Goal: Complete application form

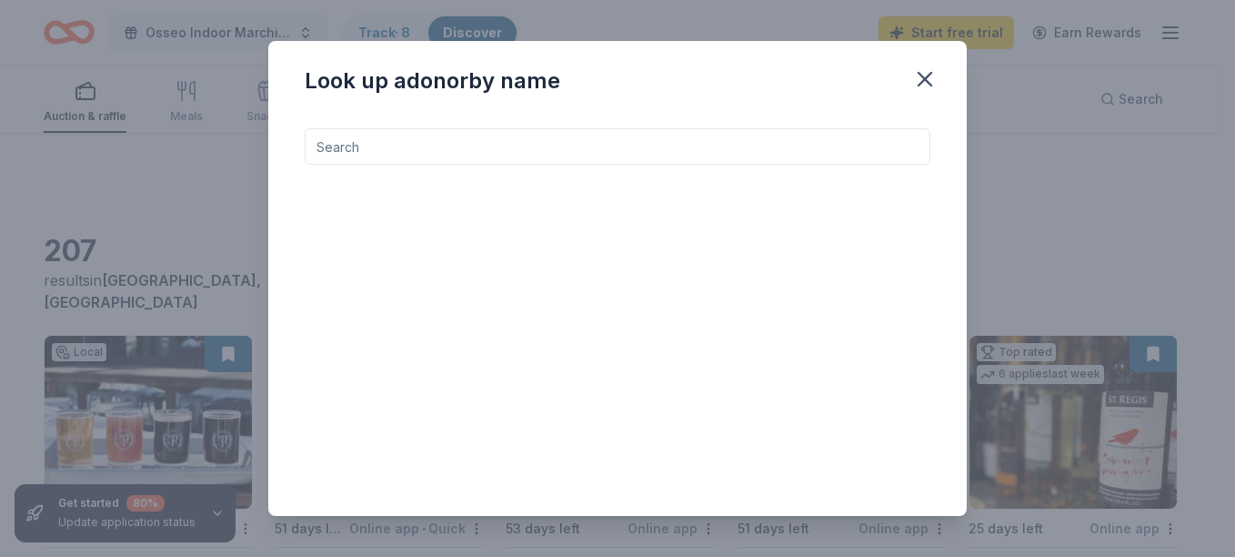
scroll to position [214, 0]
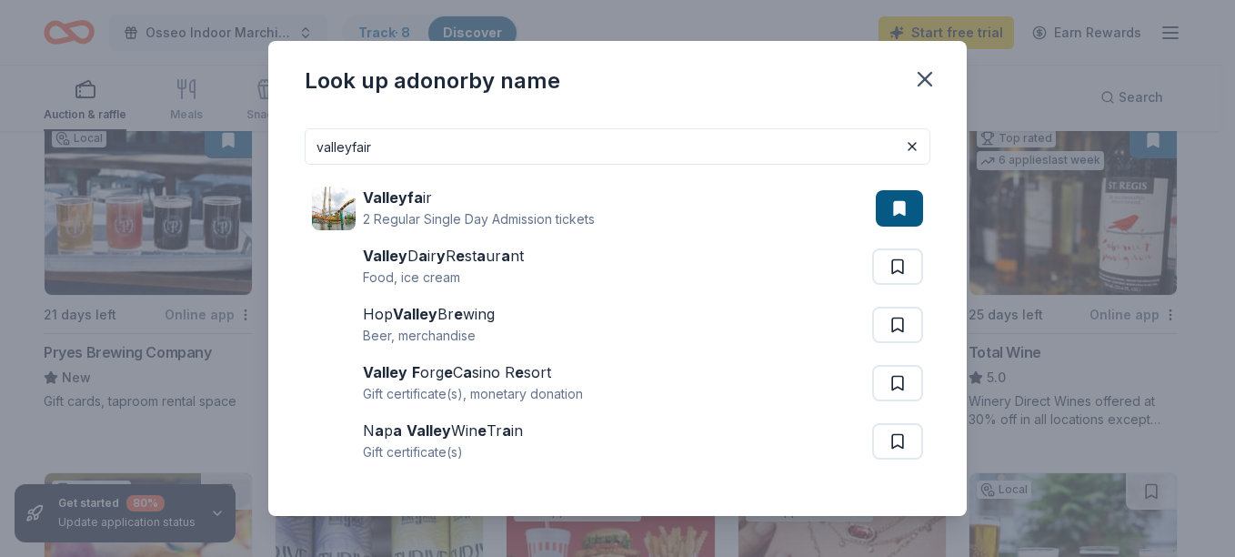
type input "valleyfair"
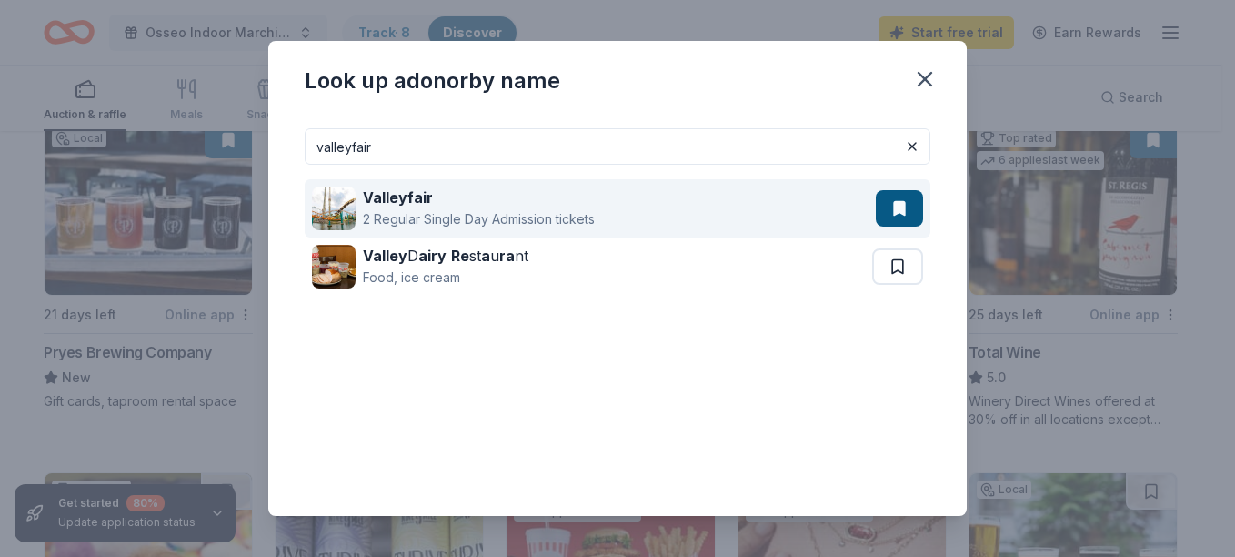
click at [560, 205] on div "Valleyfair" at bounding box center [479, 197] width 232 height 22
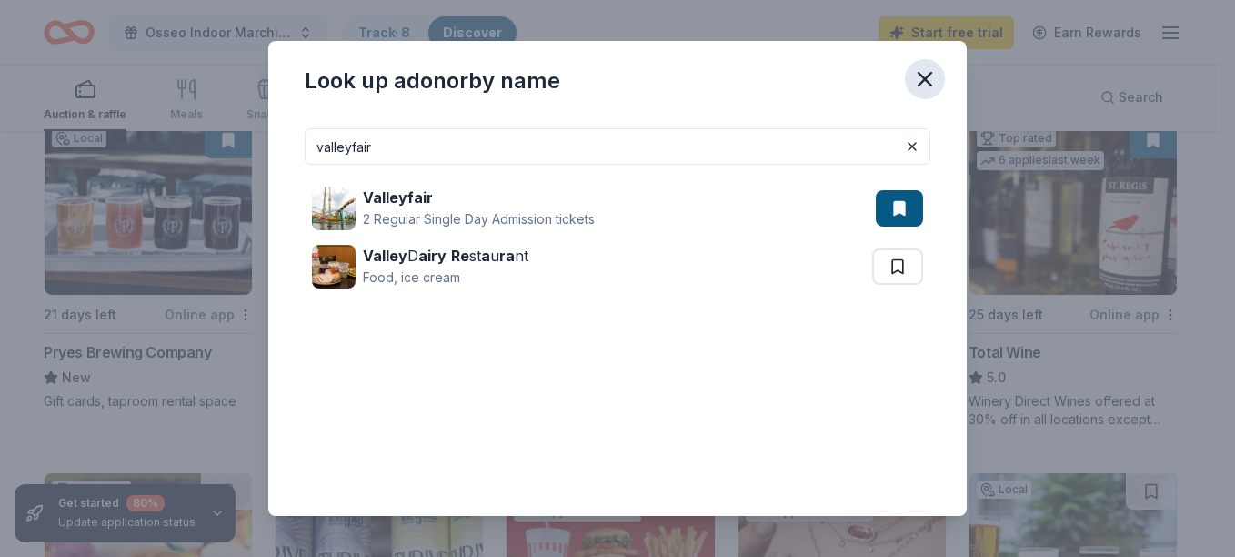
click at [924, 69] on icon "button" at bounding box center [924, 78] width 25 height 25
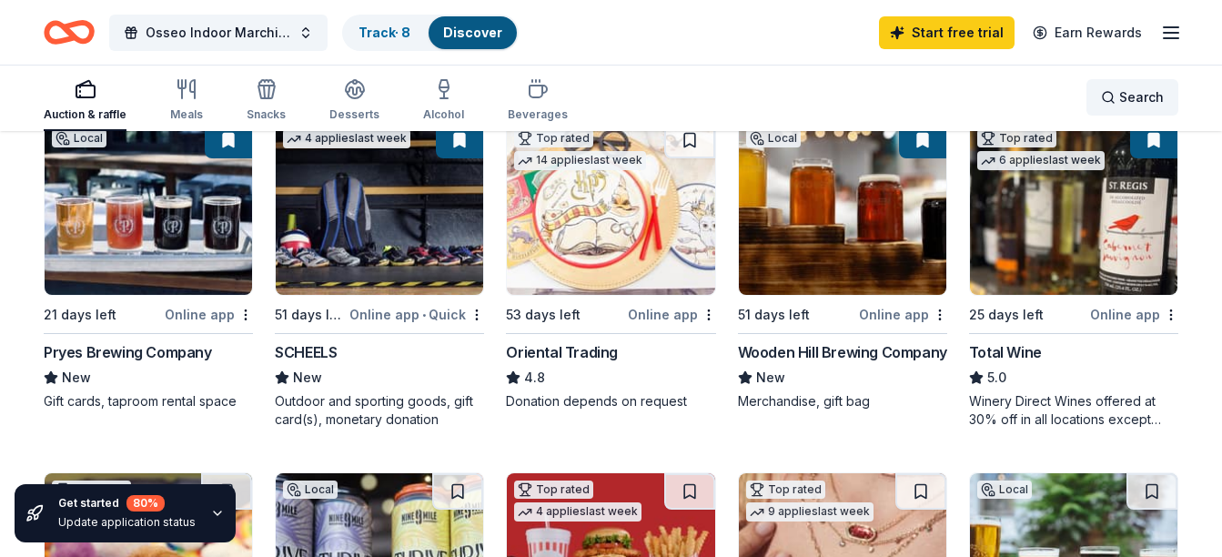
click at [1119, 94] on div "Search" at bounding box center [1132, 97] width 63 height 22
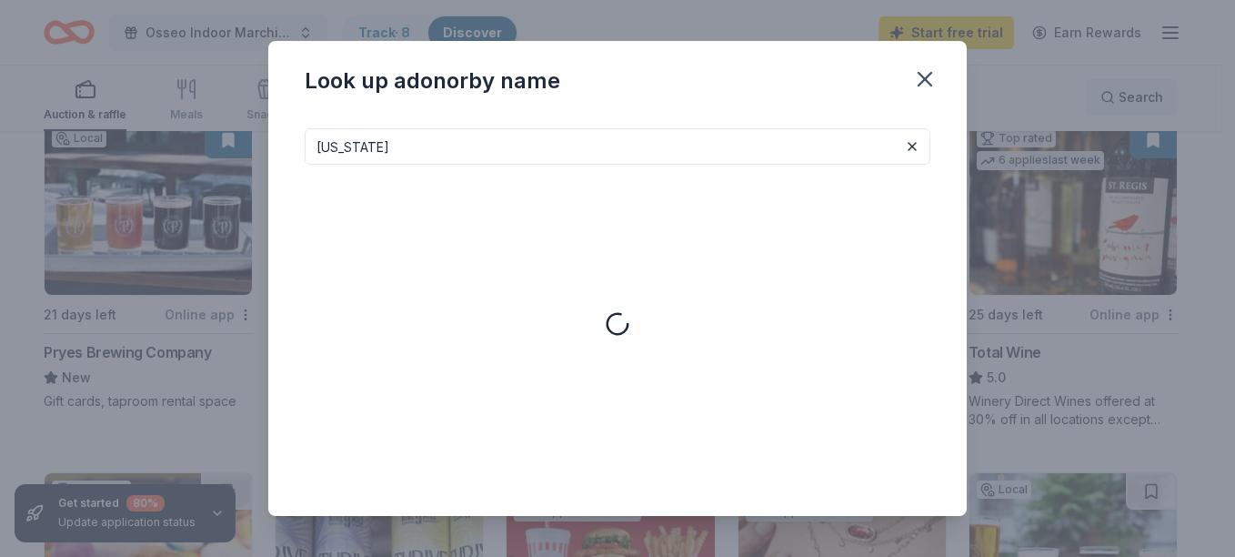
type input "[US_STATE]"
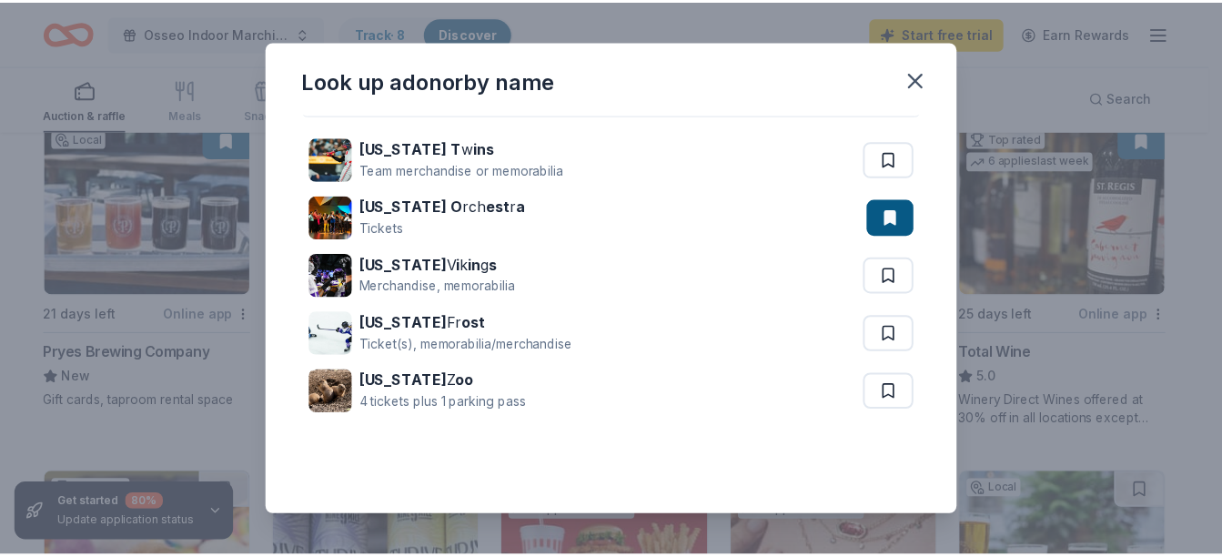
scroll to position [0, 0]
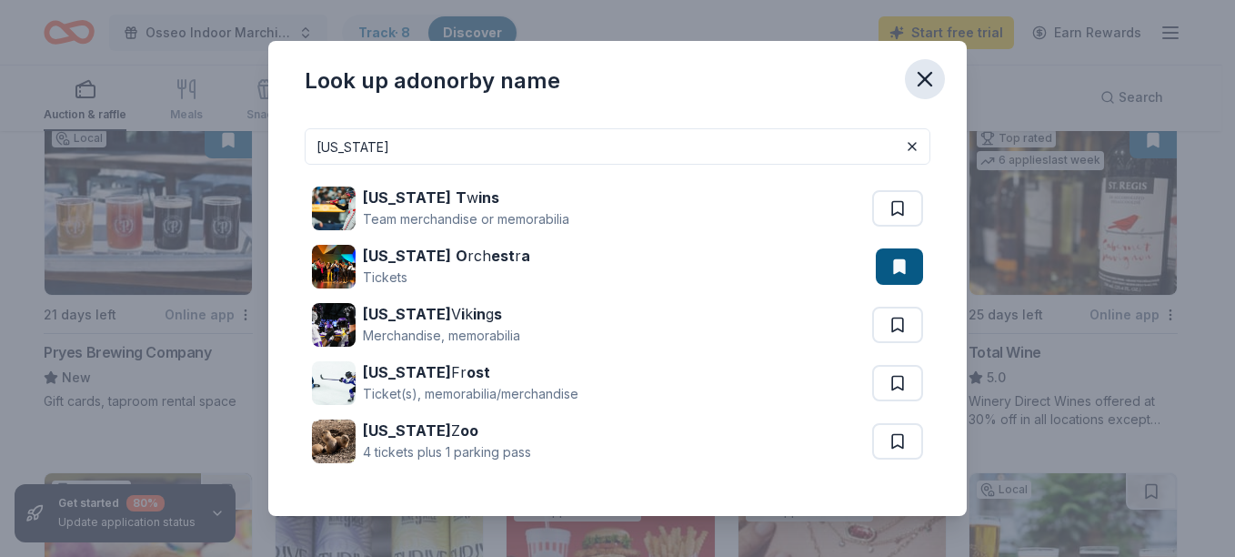
click at [923, 69] on icon "button" at bounding box center [924, 78] width 25 height 25
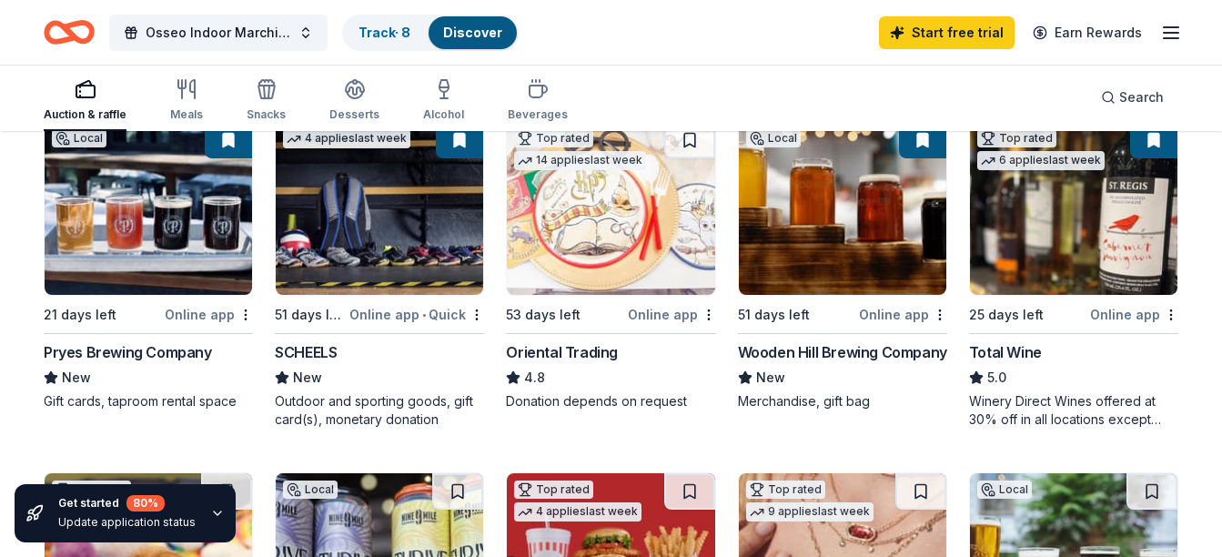
click at [1172, 34] on icon "button" at bounding box center [1171, 33] width 22 height 22
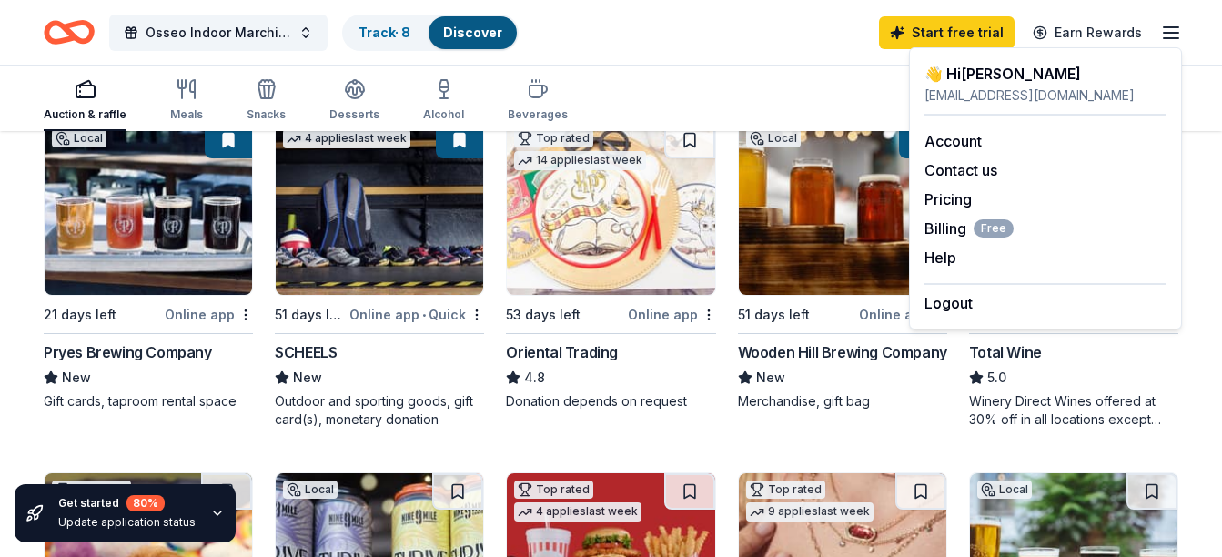
click at [819, 82] on div "Auction & raffle Meals Snacks Desserts Alcohol Beverages Search" at bounding box center [611, 97] width 1134 height 67
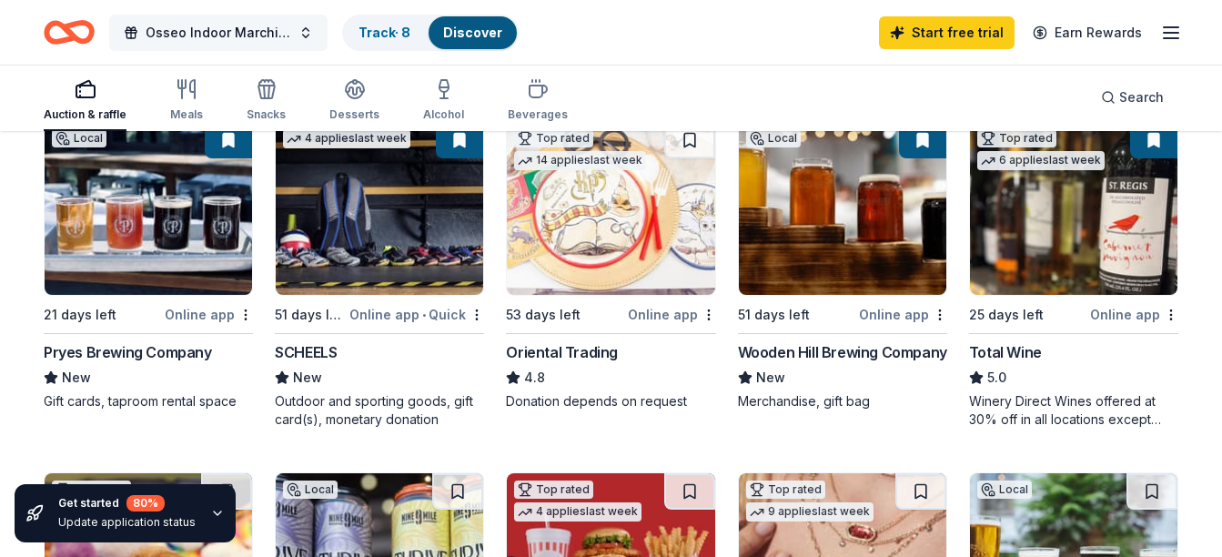
click at [256, 32] on span "Osseo Indoor Marching Band Concert and Silent Auction" at bounding box center [219, 33] width 146 height 22
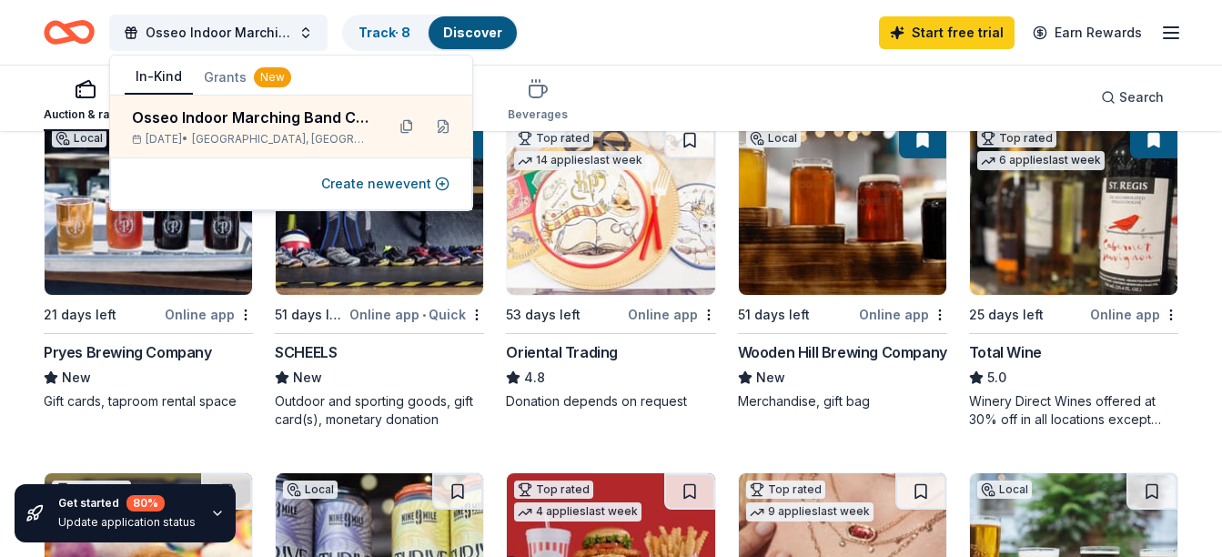
click at [704, 45] on div "Osseo Indoor Marching Band Concert and Silent Auction Track · 8 Discover Start …" at bounding box center [611, 32] width 1134 height 43
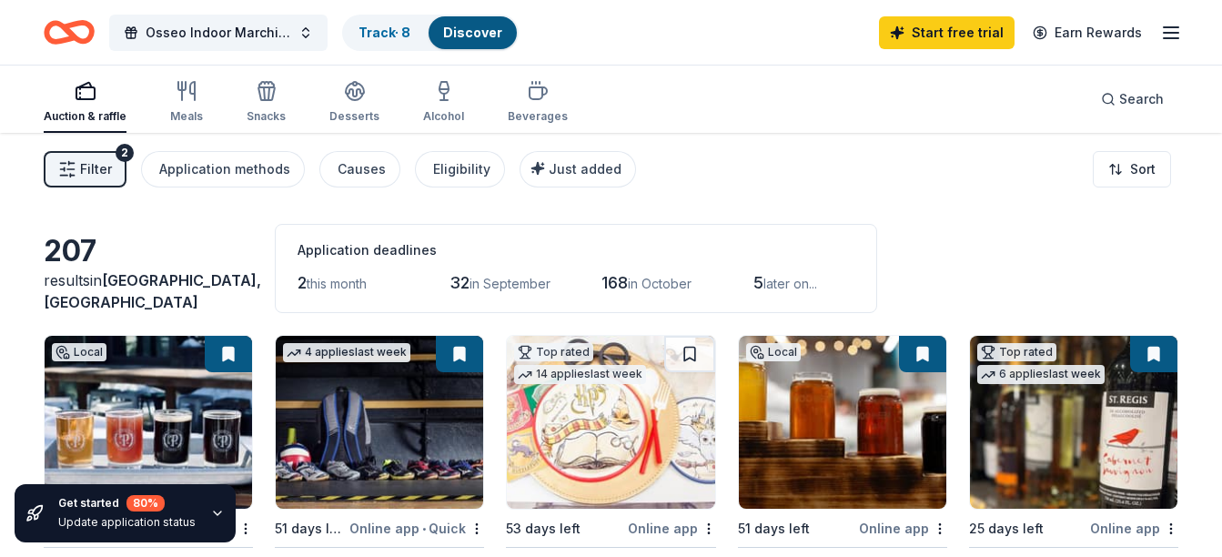
click at [1171, 36] on icon "button" at bounding box center [1171, 33] width 22 height 22
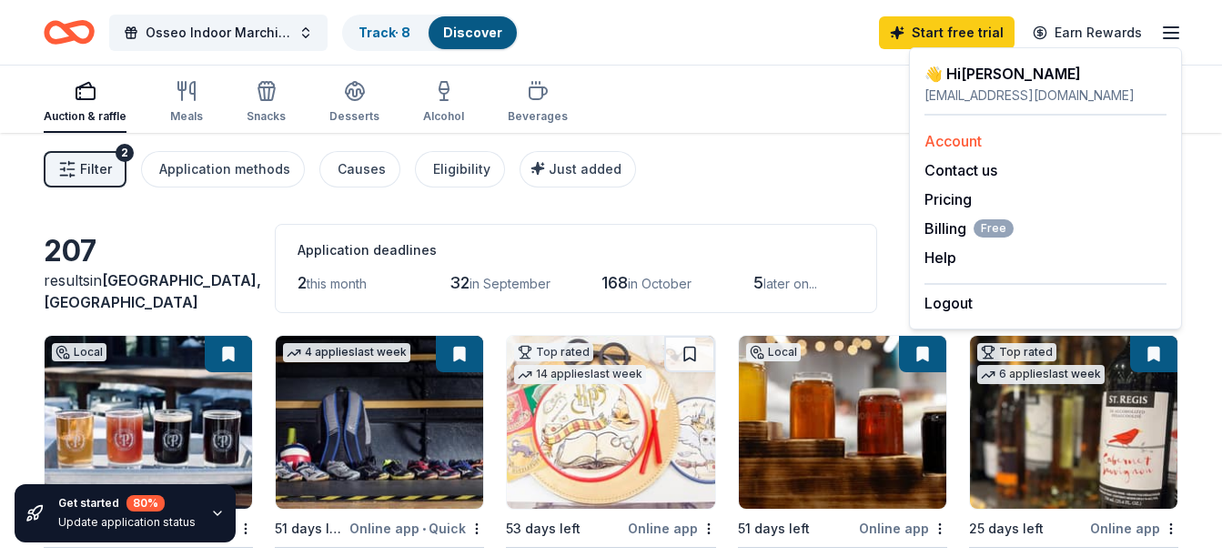
click at [973, 136] on link "Account" at bounding box center [952, 141] width 57 height 18
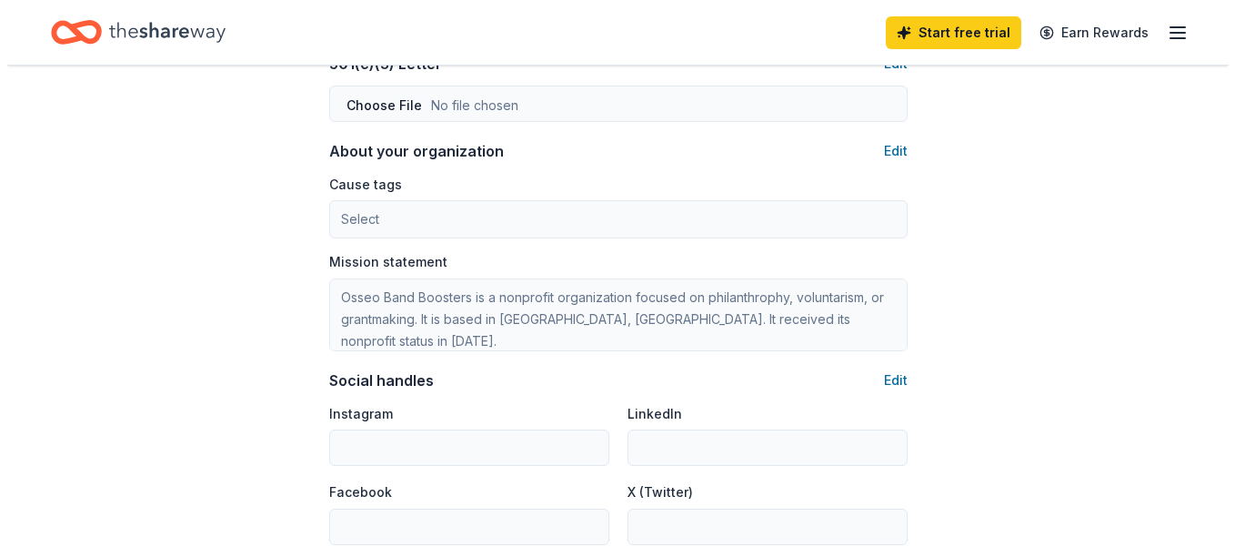
scroll to position [961, 0]
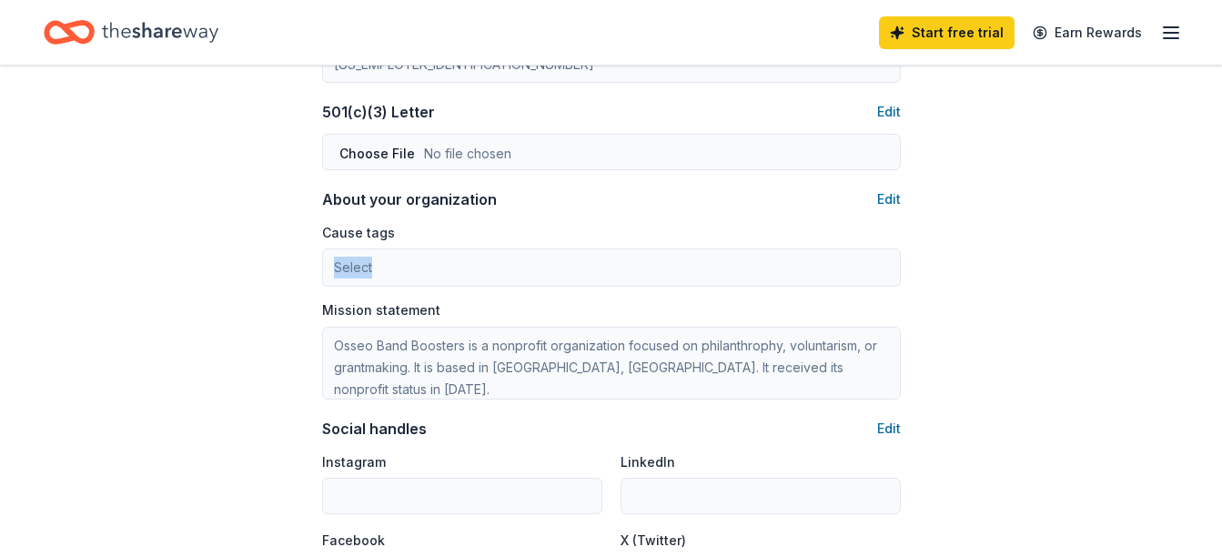
drag, startPoint x: 1144, startPoint y: 239, endPoint x: 977, endPoint y: 284, distance: 173.2
click at [889, 204] on button "Edit" at bounding box center [889, 199] width 24 height 22
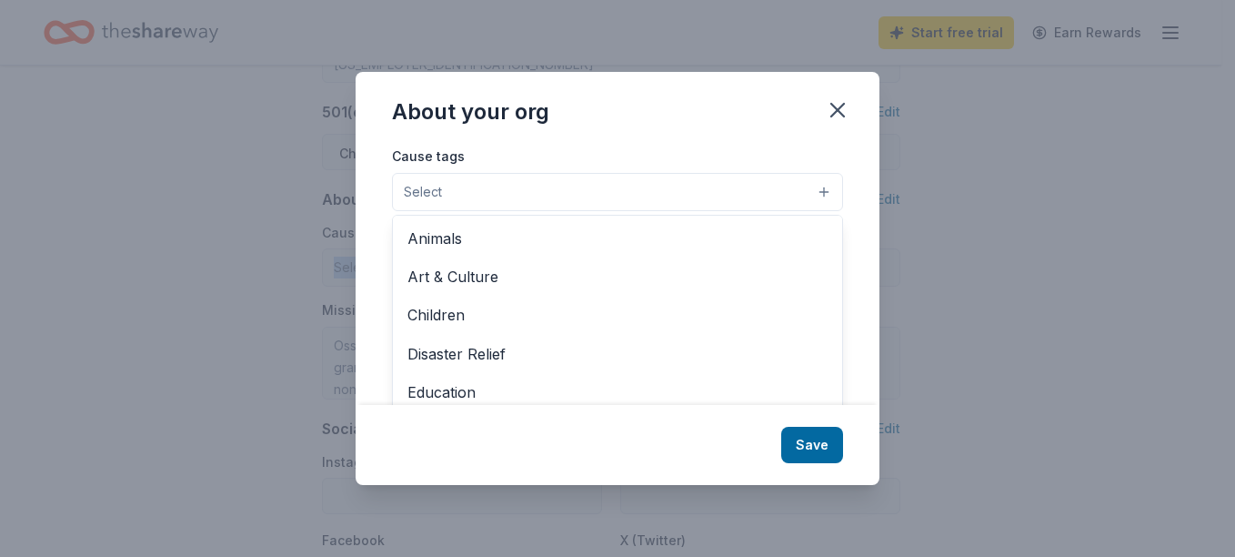
click at [829, 193] on button "Select" at bounding box center [617, 192] width 451 height 38
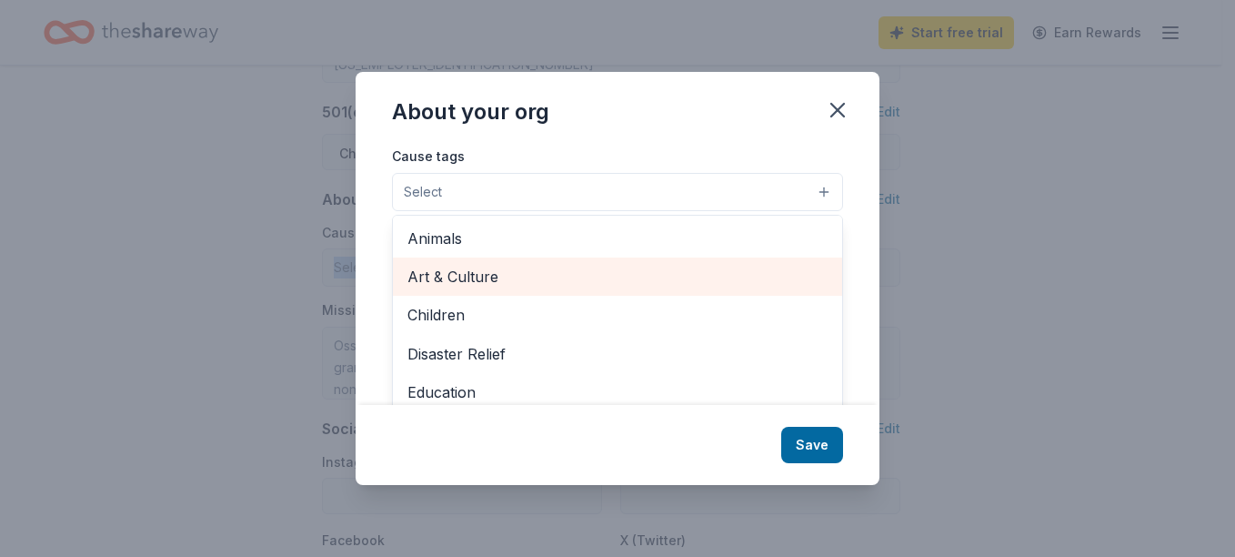
click at [784, 275] on span "Art & Culture" at bounding box center [617, 277] width 420 height 24
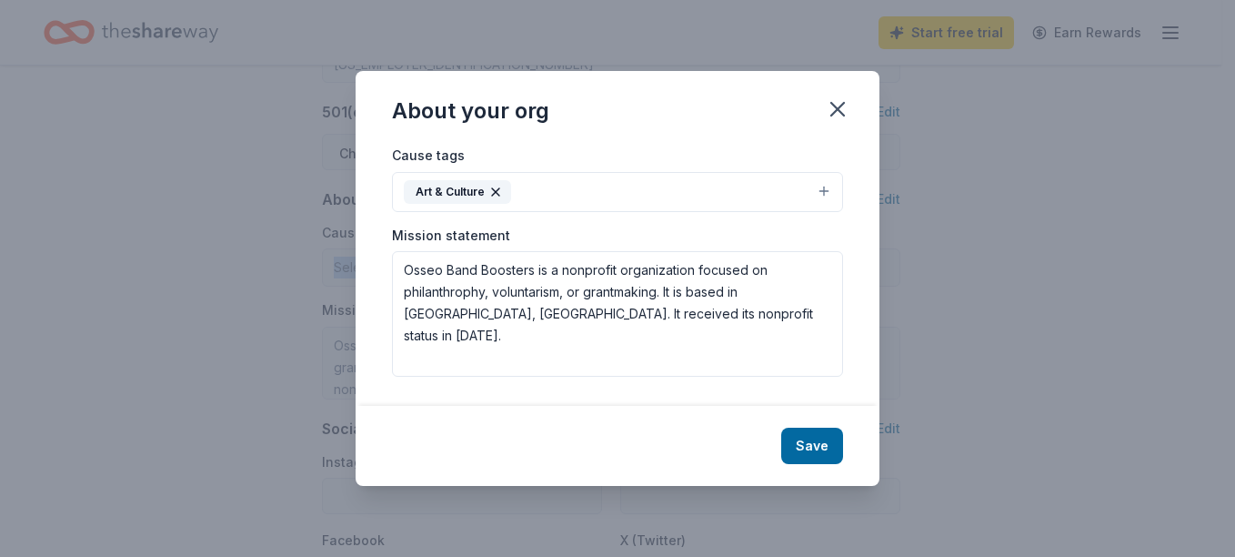
click at [816, 186] on button "Art & Culture" at bounding box center [617, 192] width 451 height 40
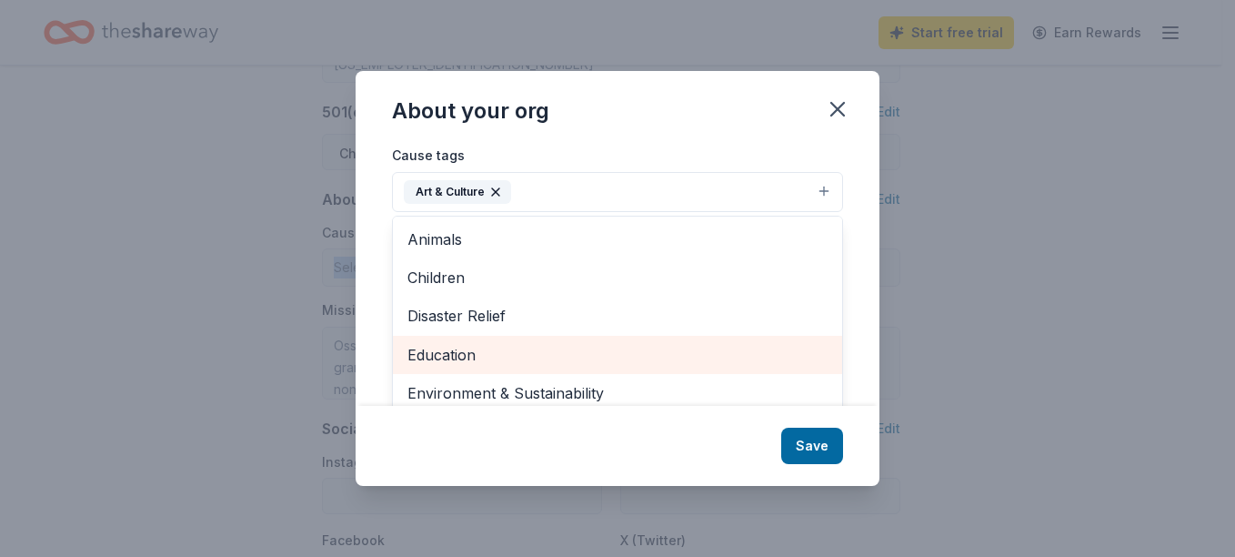
click at [753, 343] on span "Education" at bounding box center [617, 355] width 420 height 24
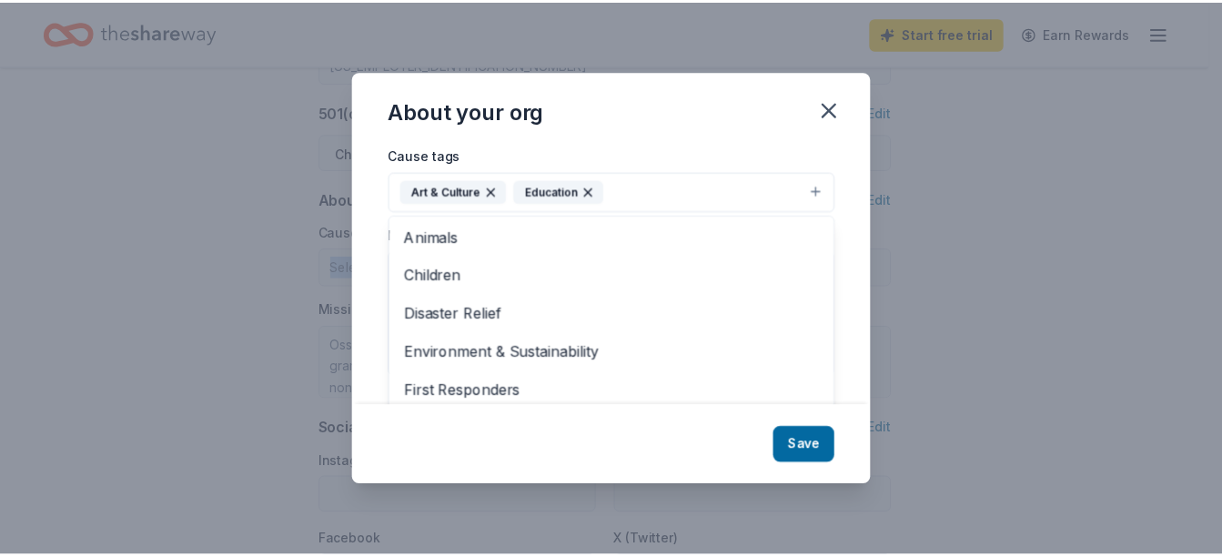
scroll to position [0, 0]
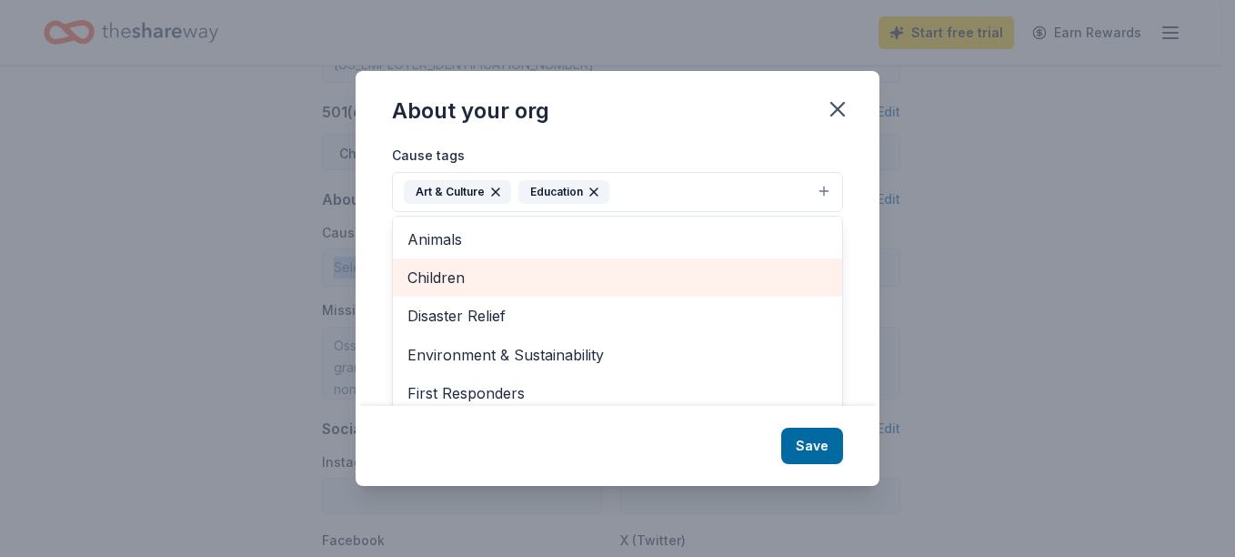
click at [673, 273] on span "Children" at bounding box center [617, 278] width 420 height 24
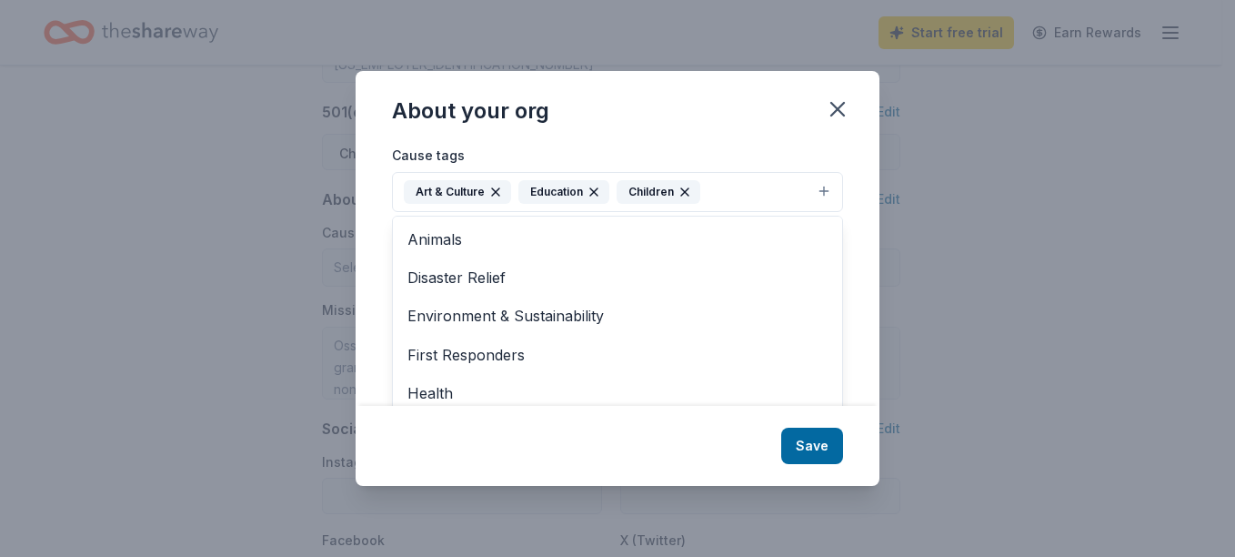
click at [809, 444] on div "About your org Cause tags Art & Culture Education Children Animals Disaster Rel…" at bounding box center [618, 278] width 524 height 415
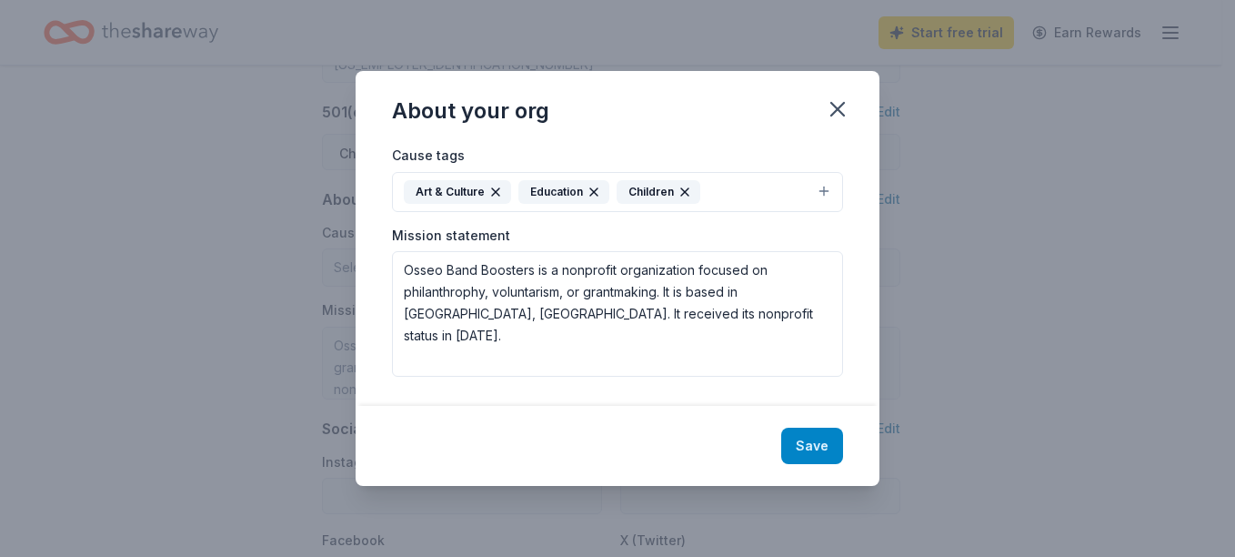
click at [816, 444] on button "Save" at bounding box center [812, 445] width 62 height 36
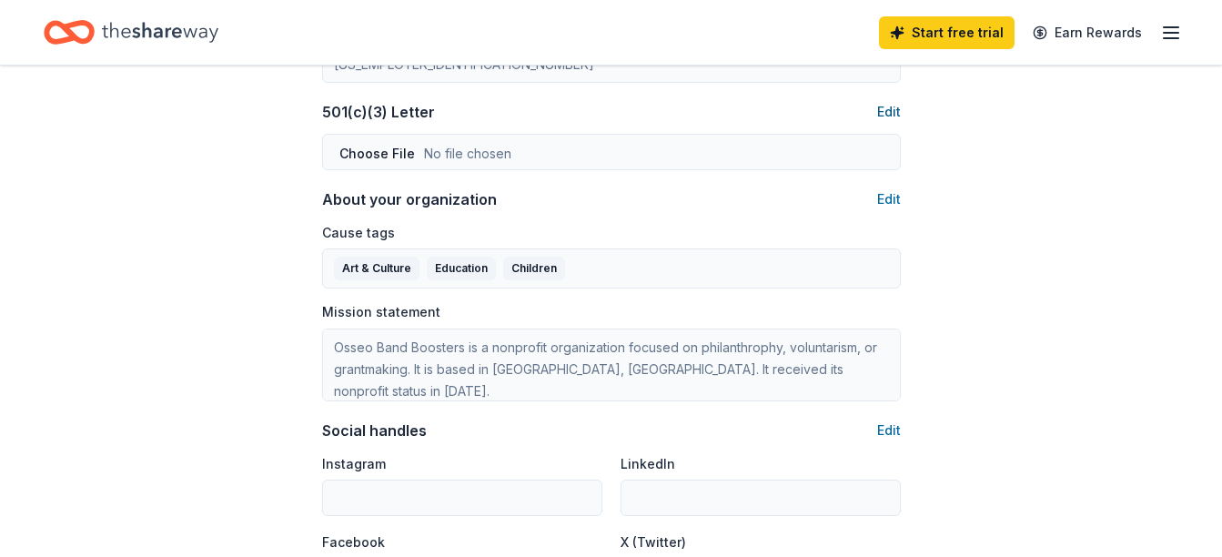
click at [895, 114] on button "Edit" at bounding box center [889, 112] width 24 height 22
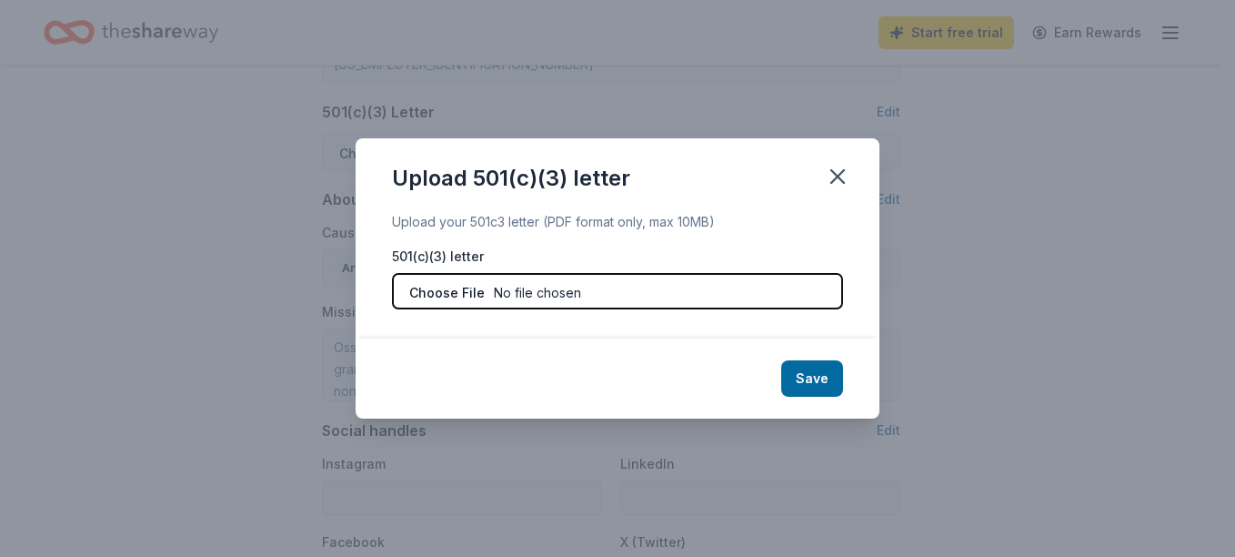
click at [726, 298] on input "file" at bounding box center [617, 291] width 451 height 36
type input "C:\fakepath\IRS 501(c)3 Determination Letter1.pdf"
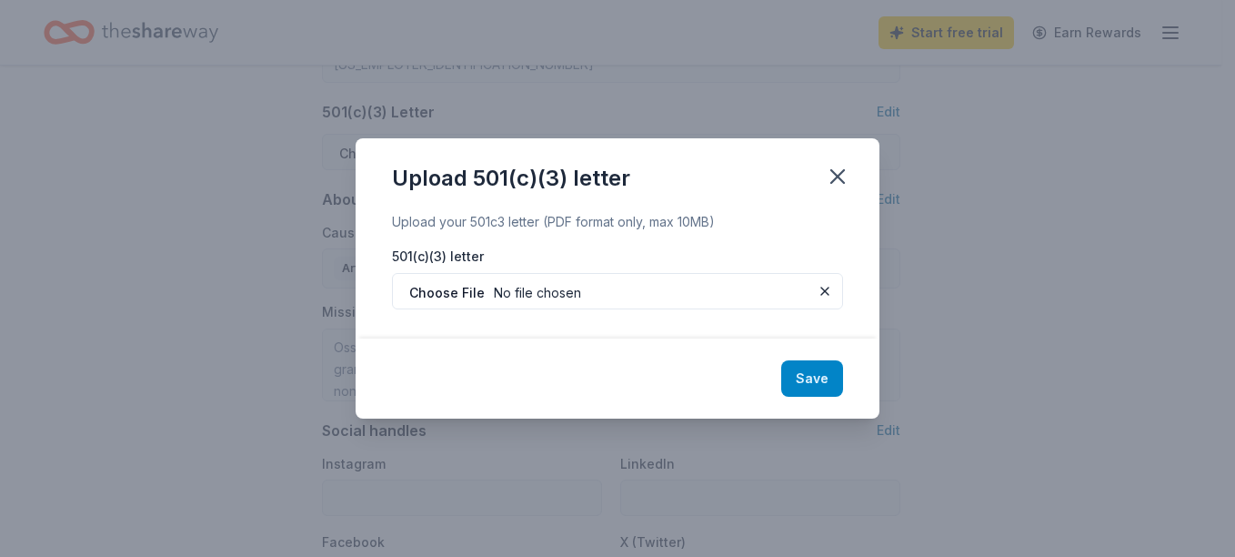
click at [819, 369] on button "Save" at bounding box center [812, 378] width 62 height 36
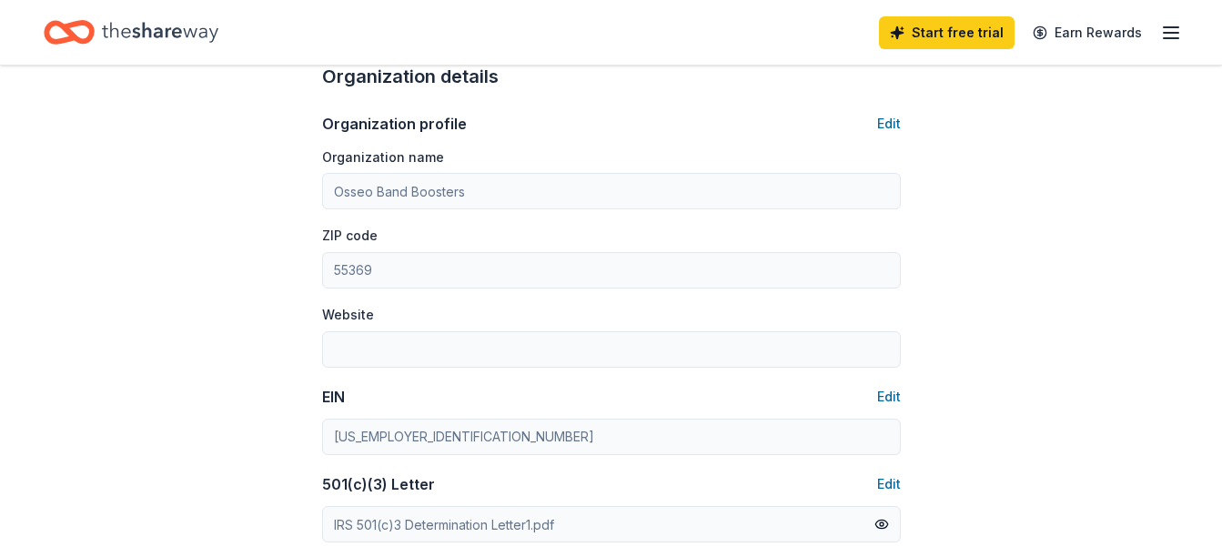
scroll to position [586, 0]
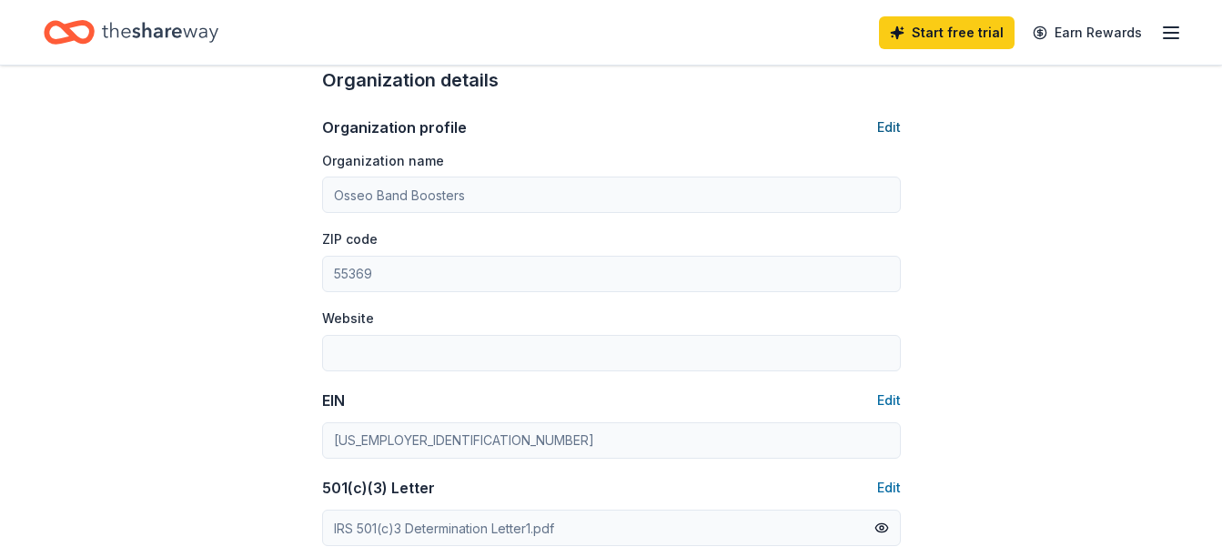
click at [888, 121] on button "Edit" at bounding box center [889, 127] width 24 height 22
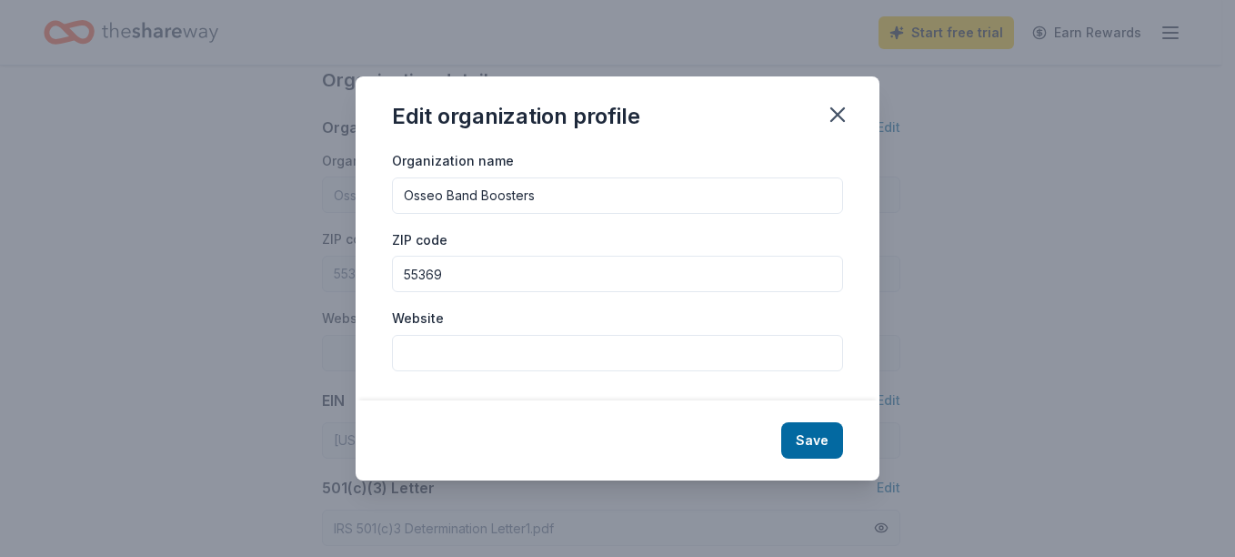
click at [657, 357] on input "Website" at bounding box center [617, 353] width 451 height 36
click at [530, 345] on input "Website" at bounding box center [617, 353] width 451 height 36
paste input "[URL][DOMAIN_NAME]"
type input "[URL][DOMAIN_NAME]"
click at [830, 448] on button "Save" at bounding box center [812, 440] width 62 height 36
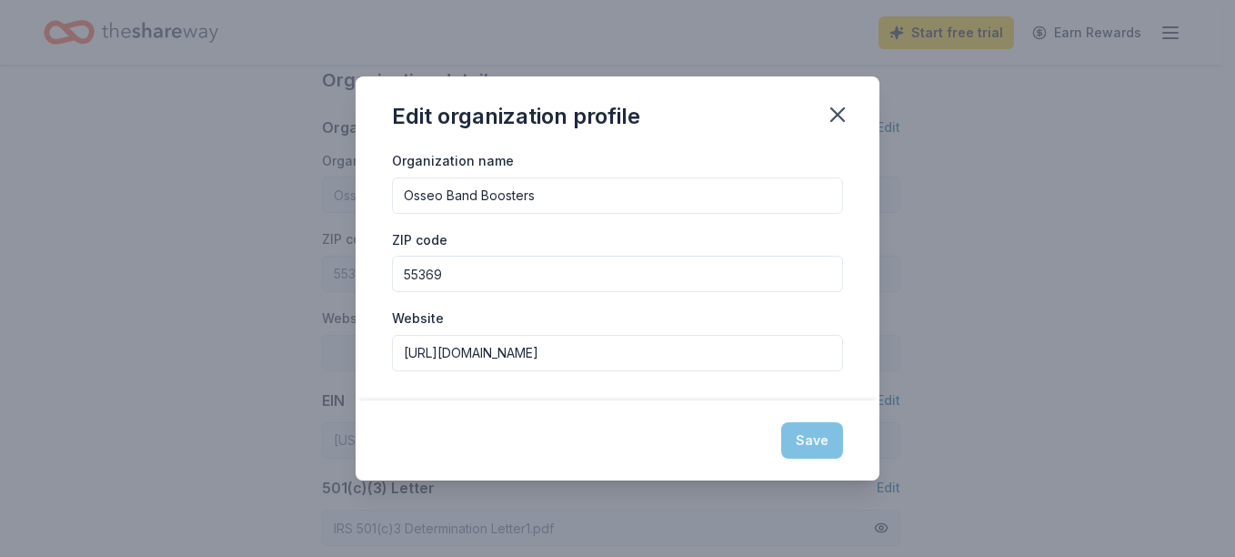
type input "[URL][DOMAIN_NAME]"
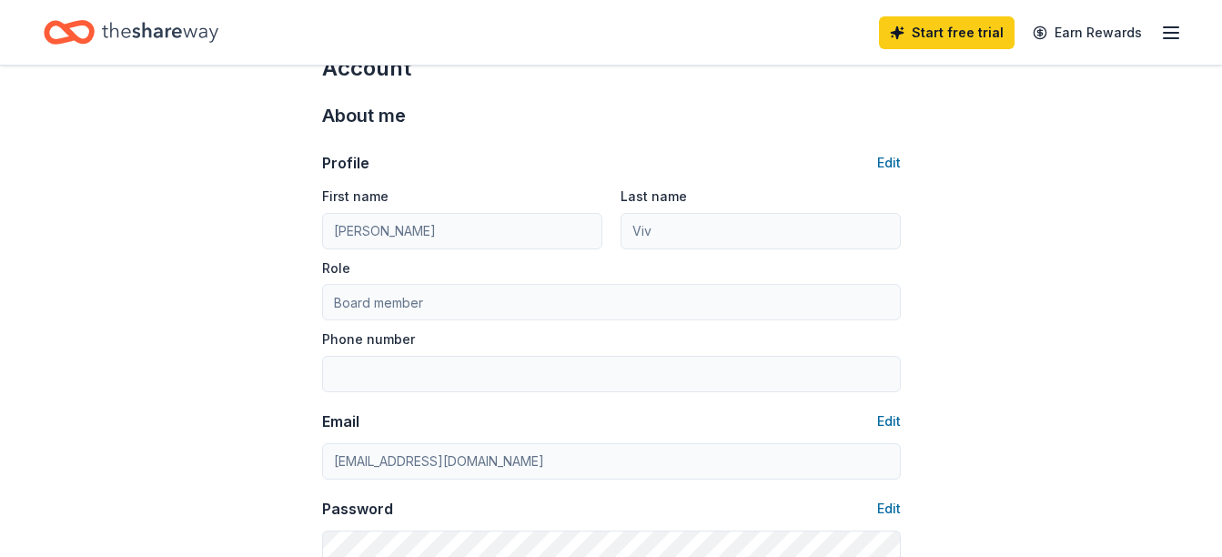
scroll to position [0, 0]
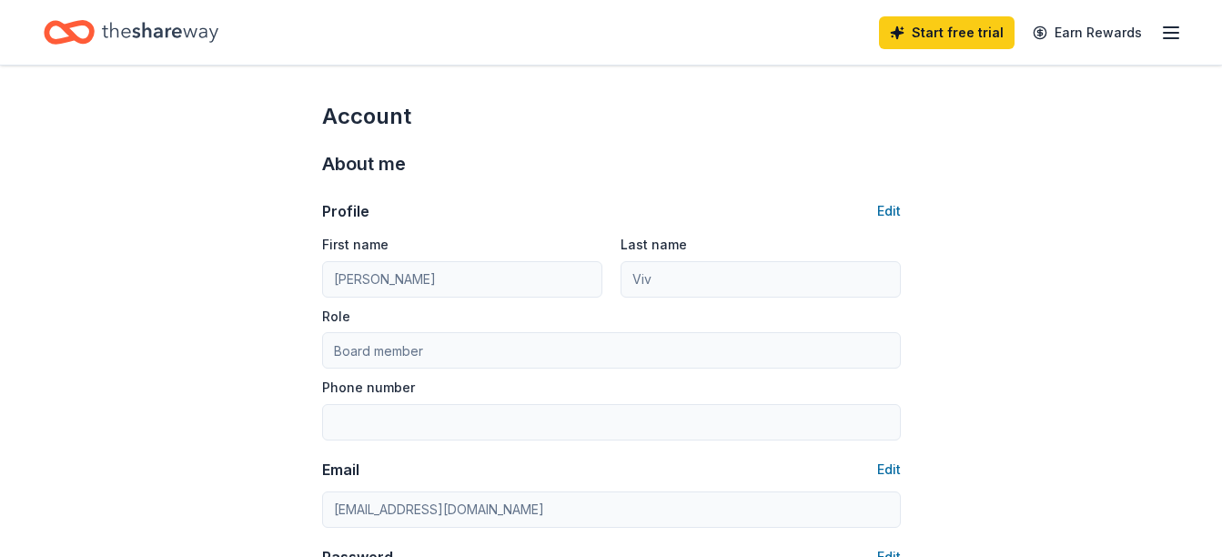
click at [1166, 25] on icon "button" at bounding box center [1171, 33] width 22 height 22
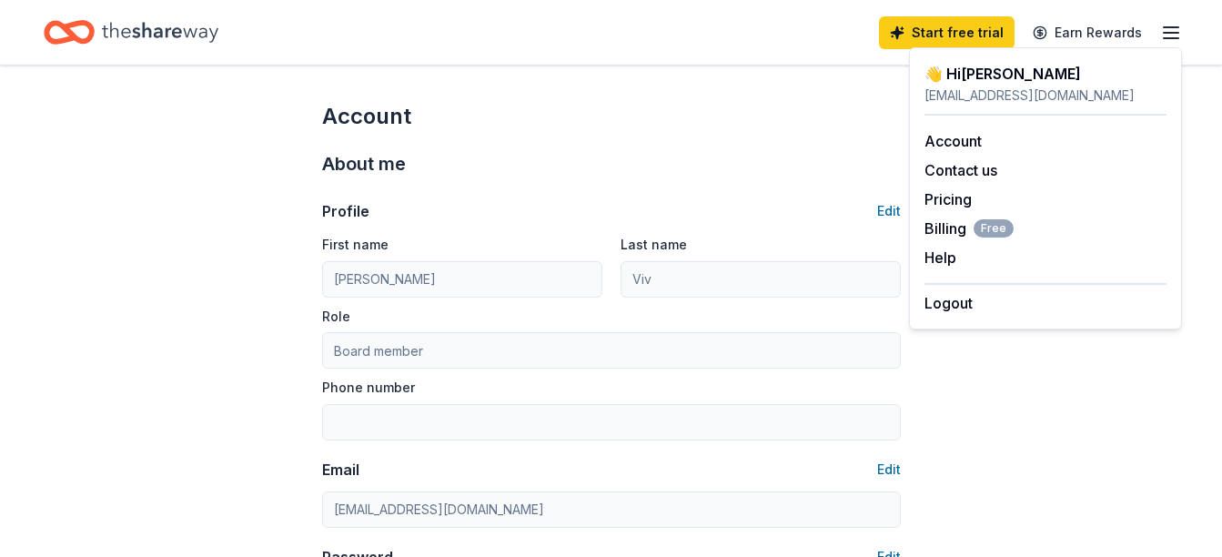
click at [114, 40] on icon "Home" at bounding box center [160, 32] width 116 height 37
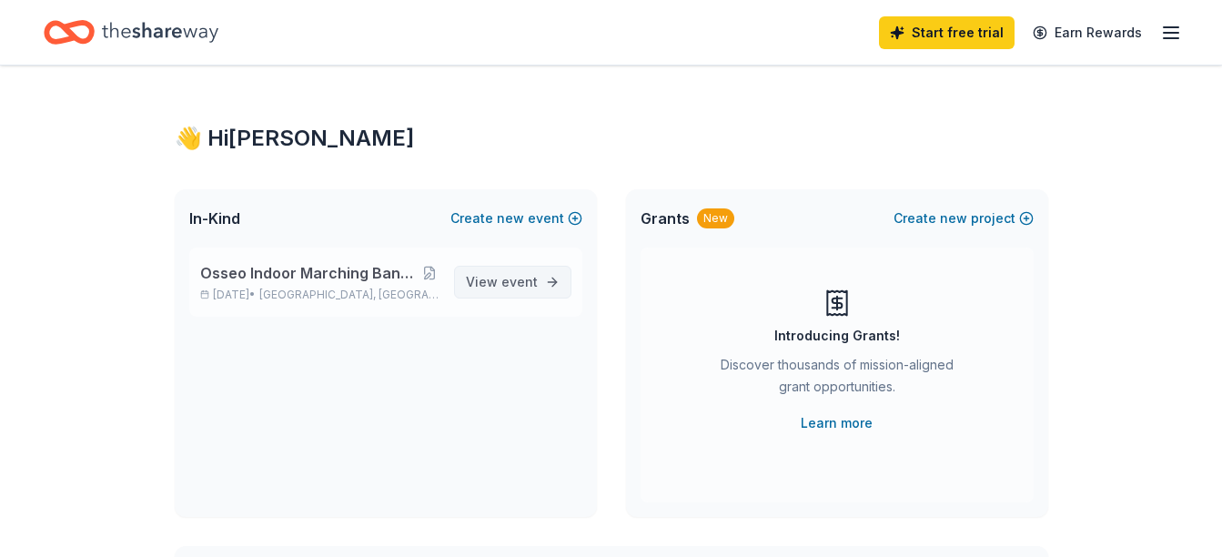
click at [481, 287] on span "View event" at bounding box center [502, 282] width 72 height 22
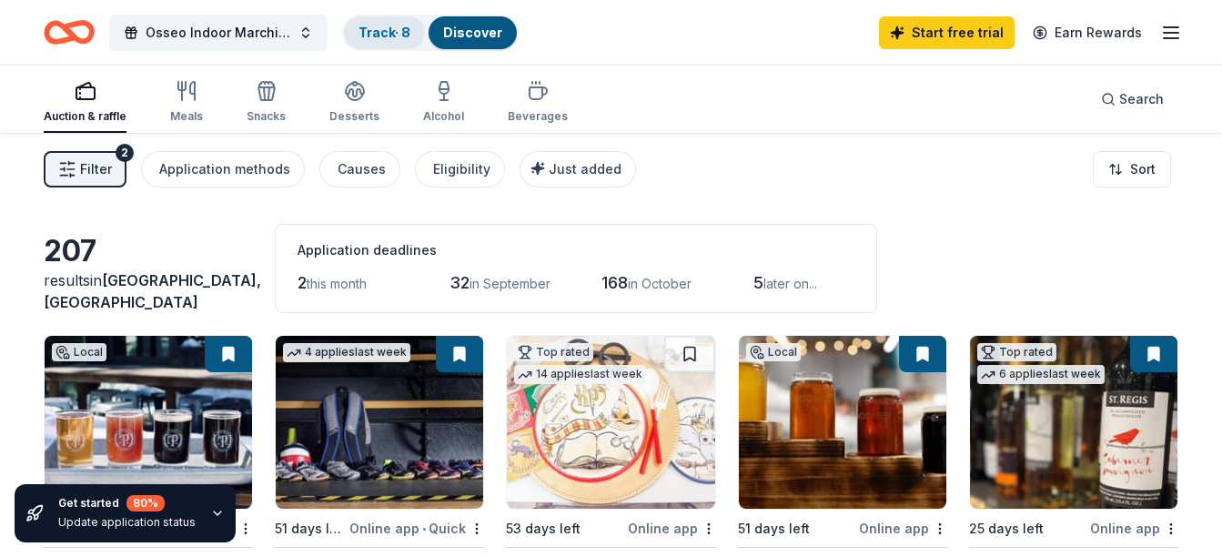
click at [384, 29] on link "Track · 8" at bounding box center [384, 32] width 52 height 15
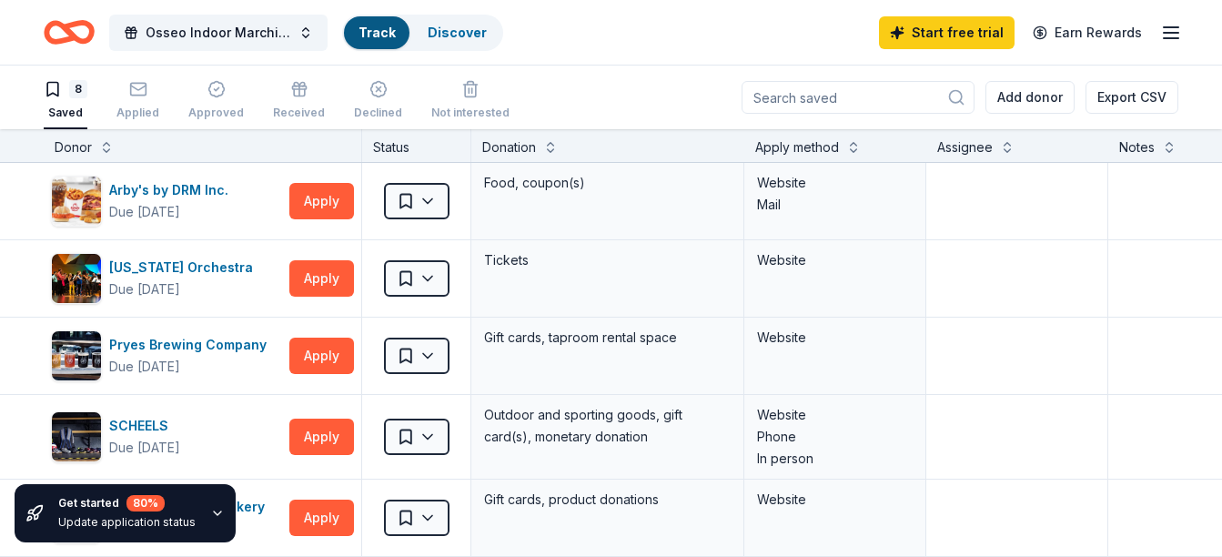
scroll to position [1, 0]
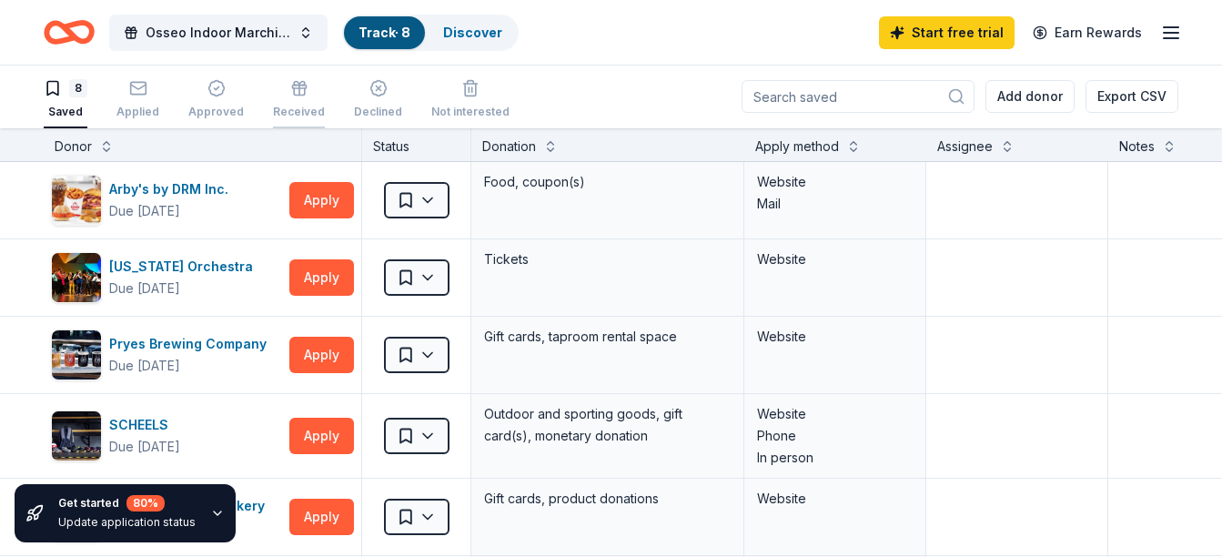
click at [290, 93] on icon "button" at bounding box center [299, 88] width 18 height 18
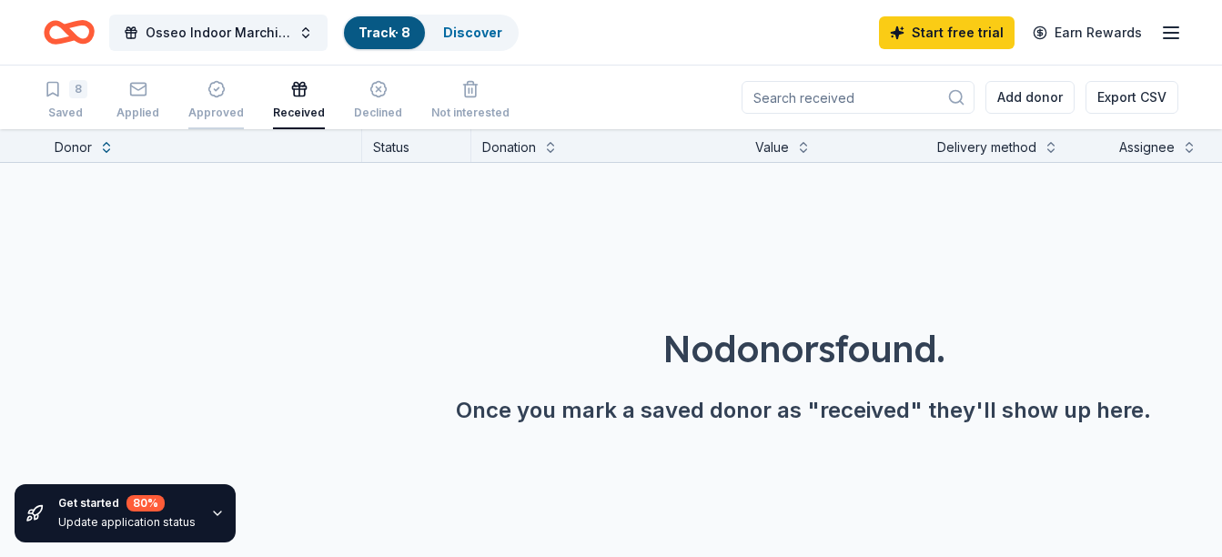
click at [232, 93] on div "button" at bounding box center [215, 89] width 55 height 18
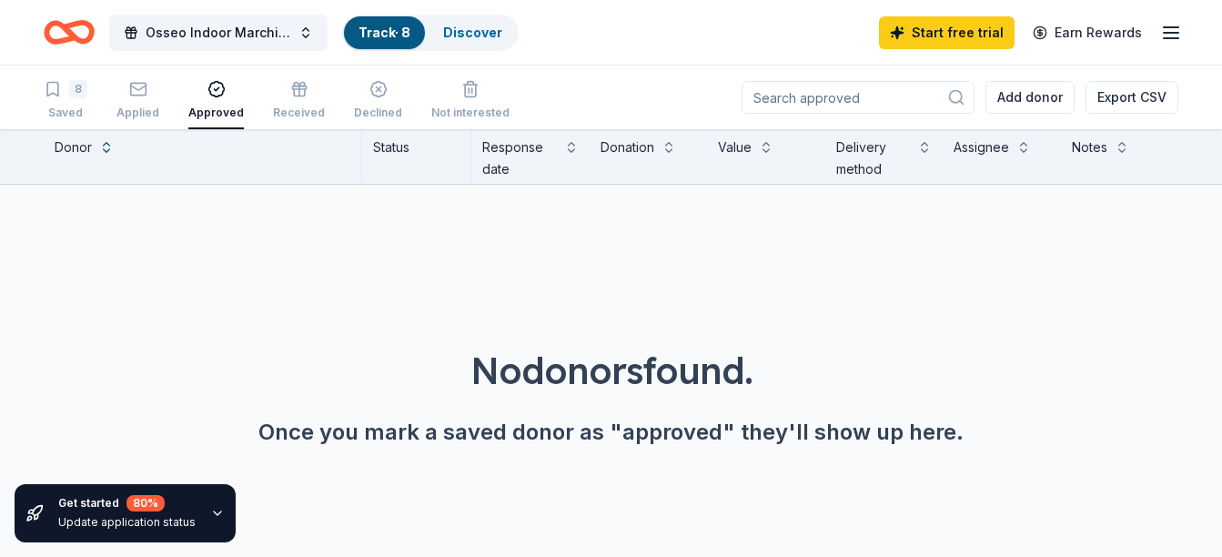
click at [879, 94] on input at bounding box center [857, 97] width 233 height 33
click at [69, 106] on div "Saved" at bounding box center [66, 113] width 44 height 15
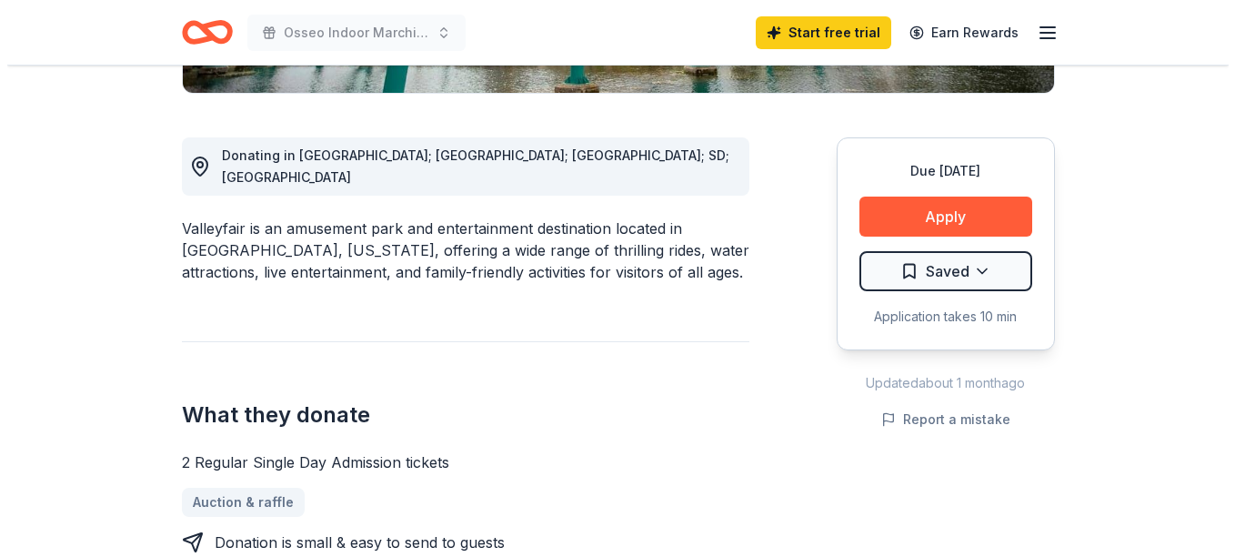
scroll to position [470, 0]
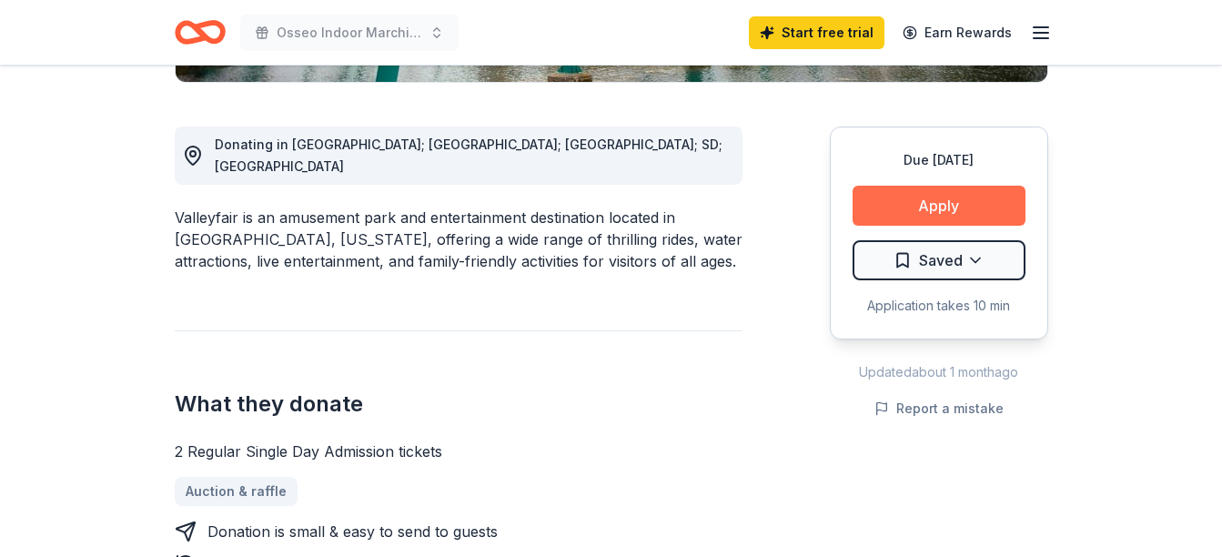
click at [927, 197] on button "Apply" at bounding box center [938, 206] width 173 height 40
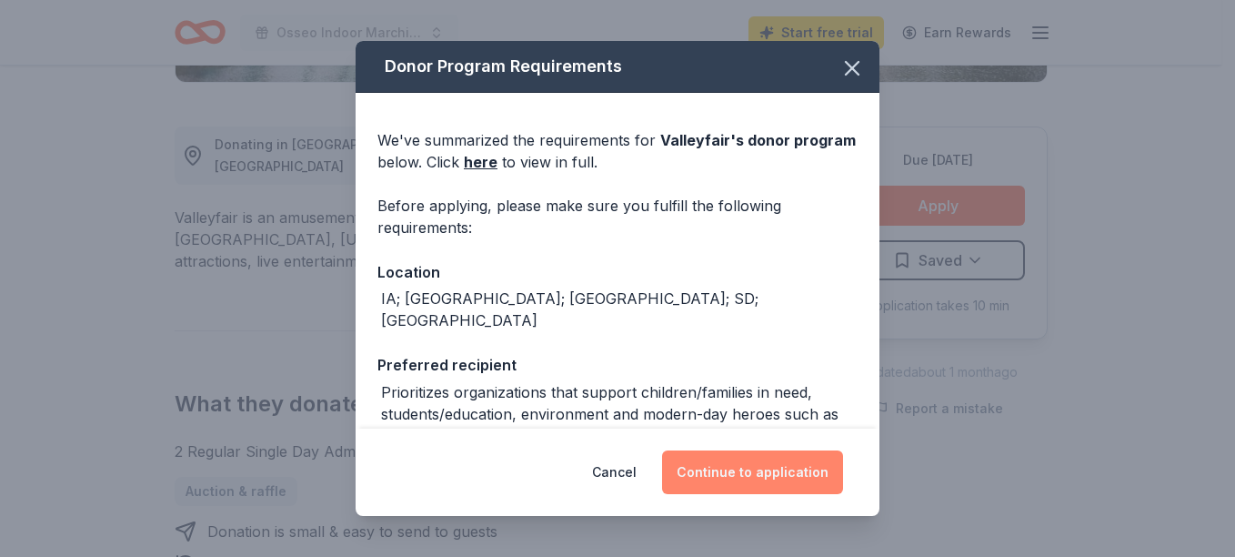
click at [764, 461] on button "Continue to application" at bounding box center [752, 472] width 181 height 44
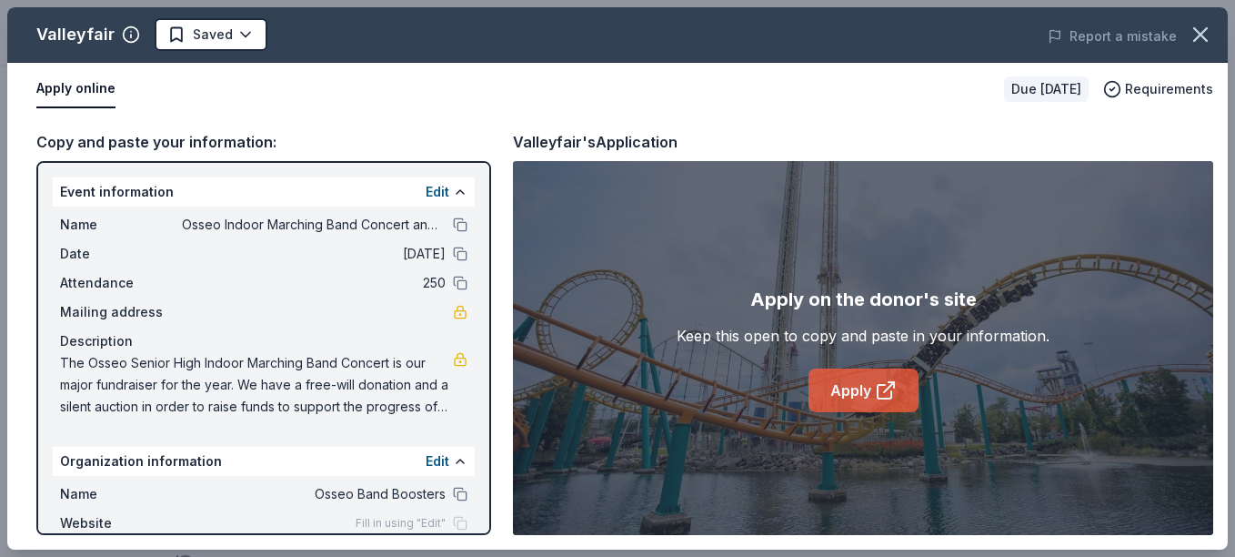
click at [884, 391] on icon at bounding box center [889, 387] width 10 height 10
